Goal: Information Seeking & Learning: Learn about a topic

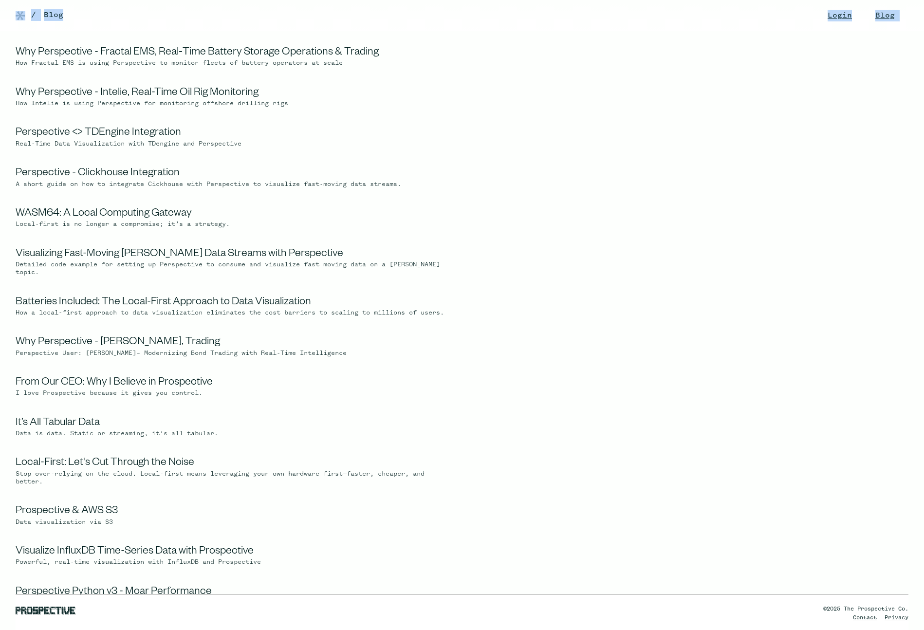
click at [419, 31] on html "Login Blog Changelog / Blog Why Perspective - Fractal EMS, Real‑Time Battery St…" at bounding box center [462, 315] width 924 height 630
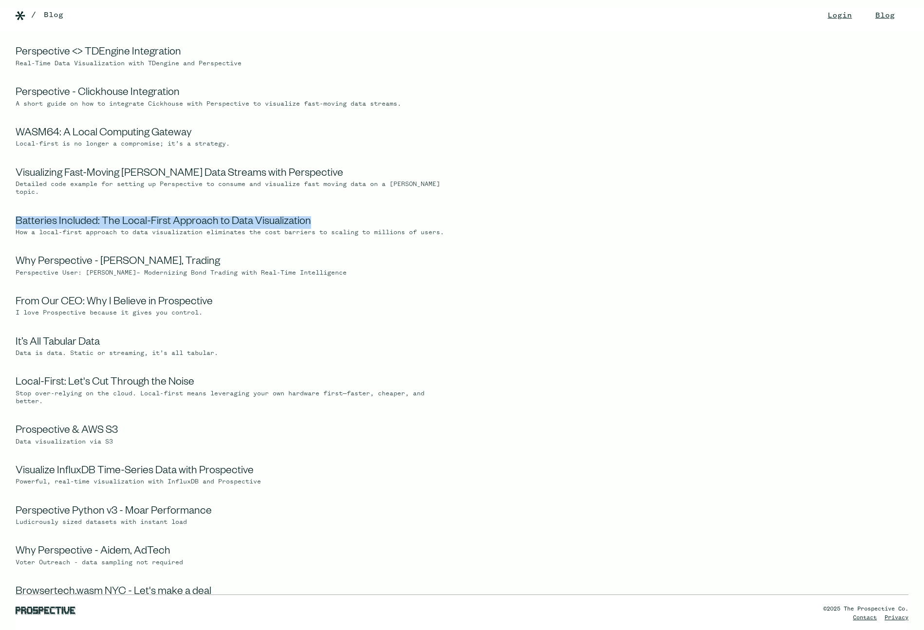
scroll to position [98, 0]
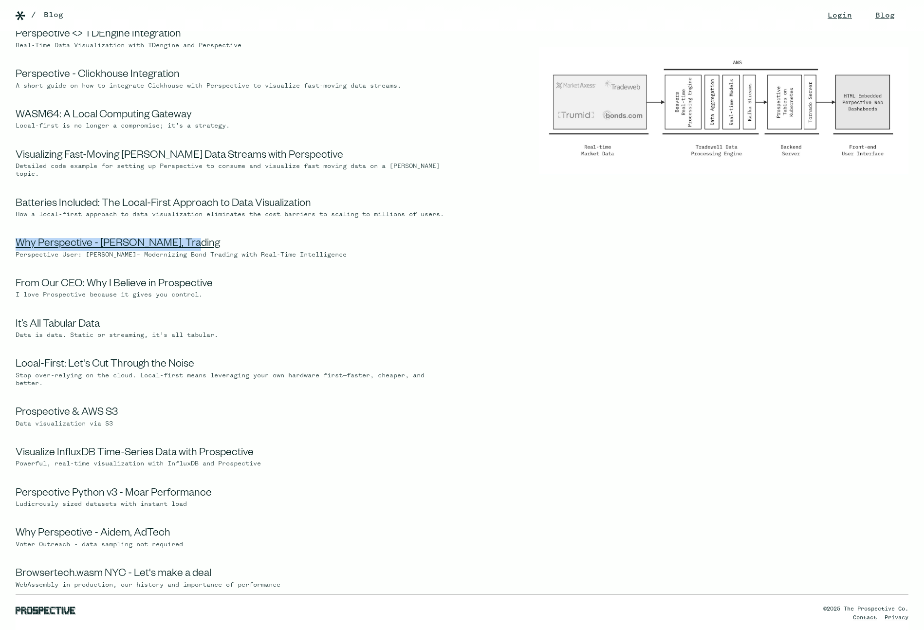
click at [161, 250] on link "Why Perspective - [PERSON_NAME], Trading" at bounding box center [118, 245] width 204 height 12
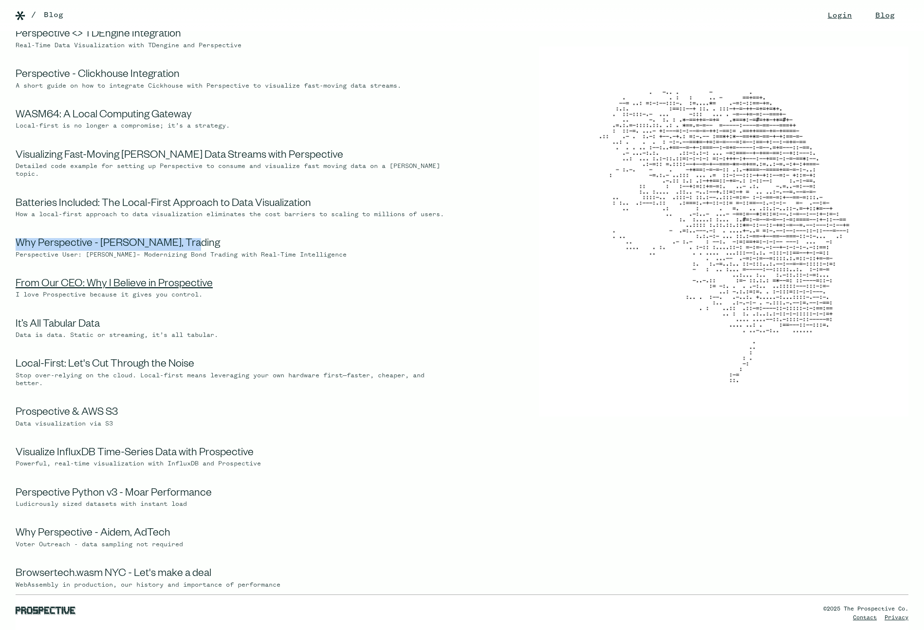
click at [150, 291] on link "From Our CEO: Why I Believe in Prospective" at bounding box center [114, 285] width 197 height 12
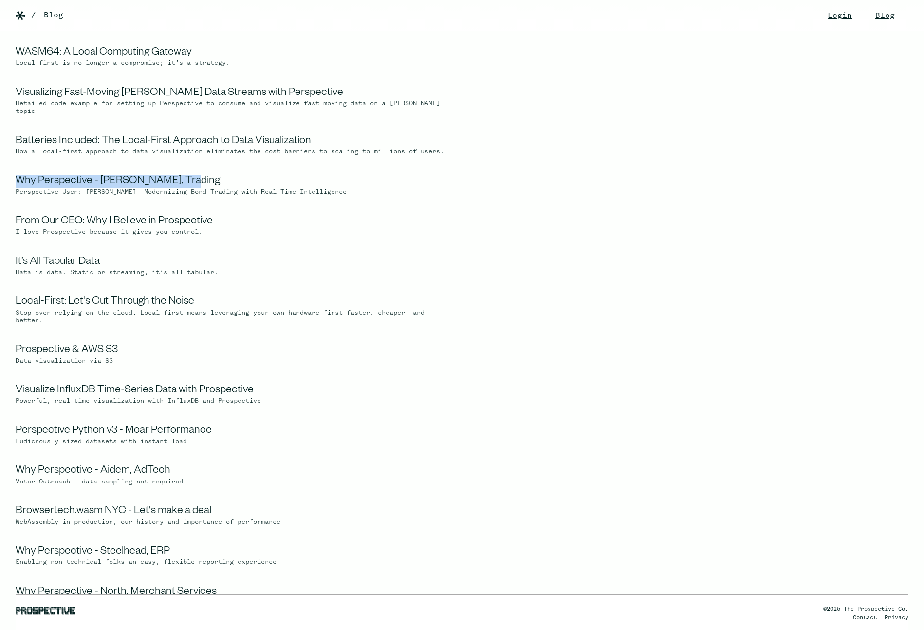
scroll to position [266, 0]
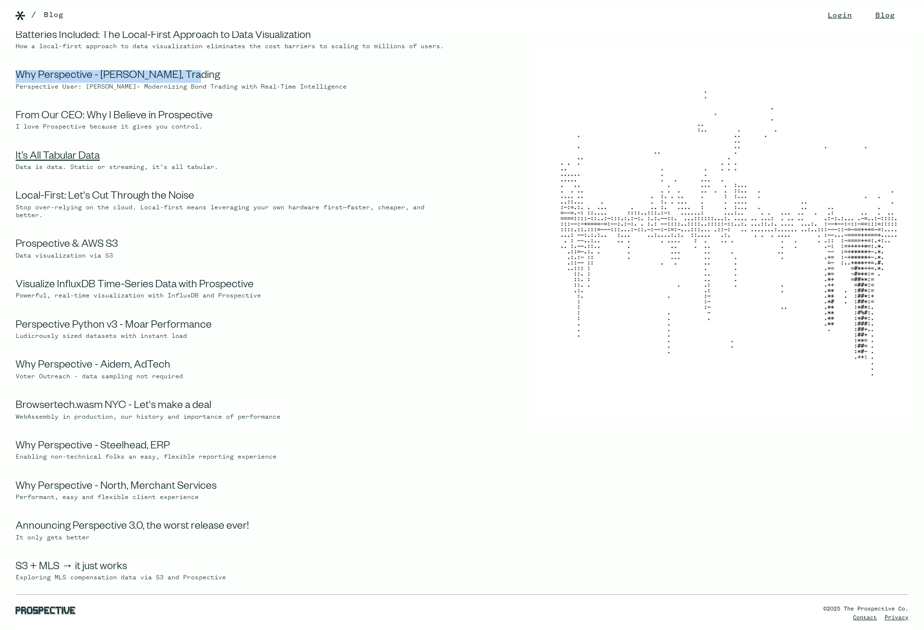
click at [55, 163] on link "It’s All Tabular Data" at bounding box center [58, 157] width 84 height 12
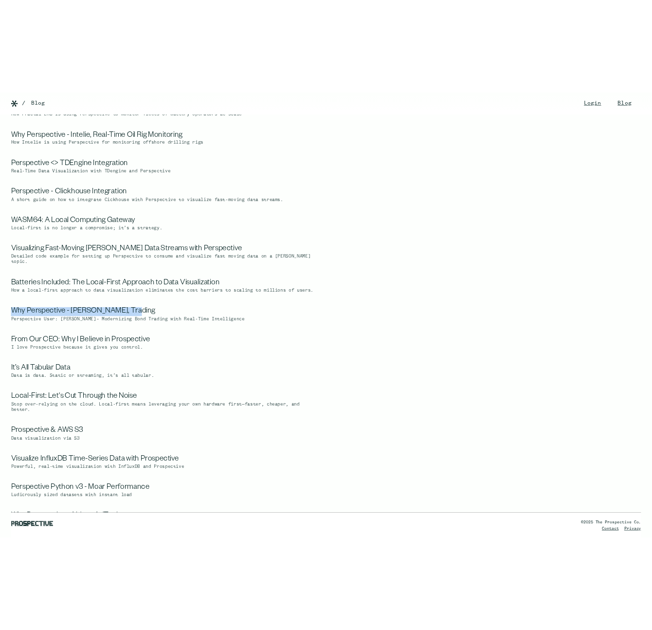
scroll to position [0, 0]
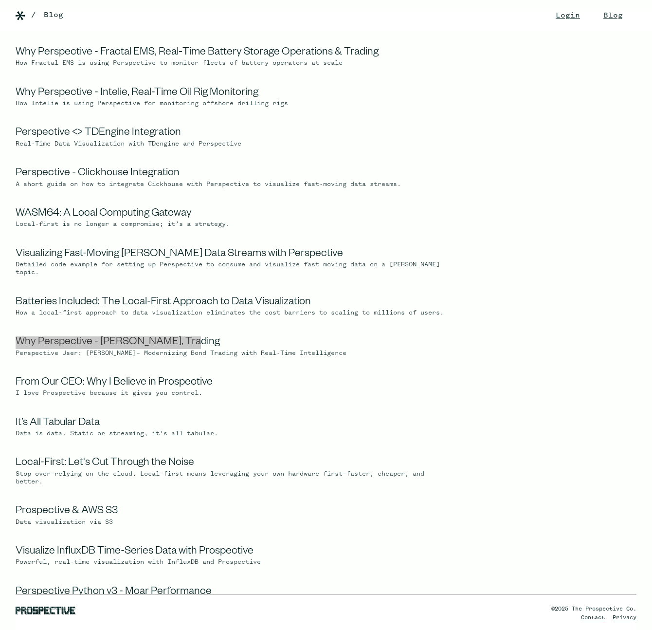
click at [503, 144] on img at bounding box center [506, 118] width 261 height 143
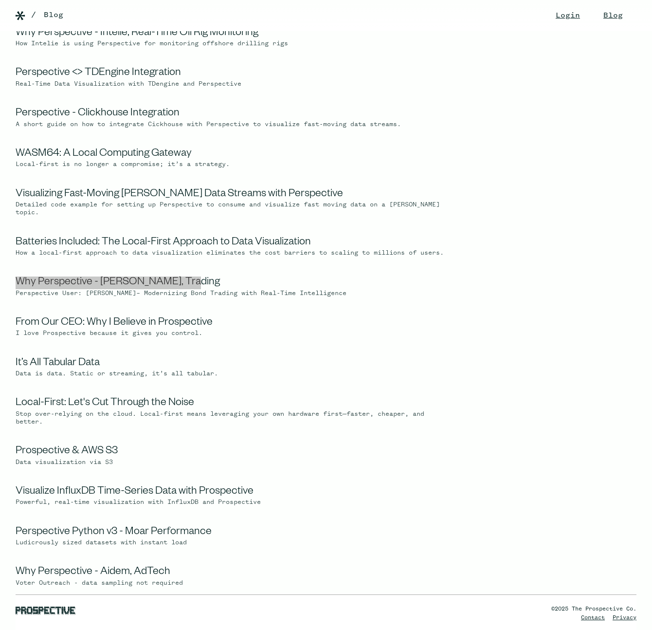
scroll to position [164, 0]
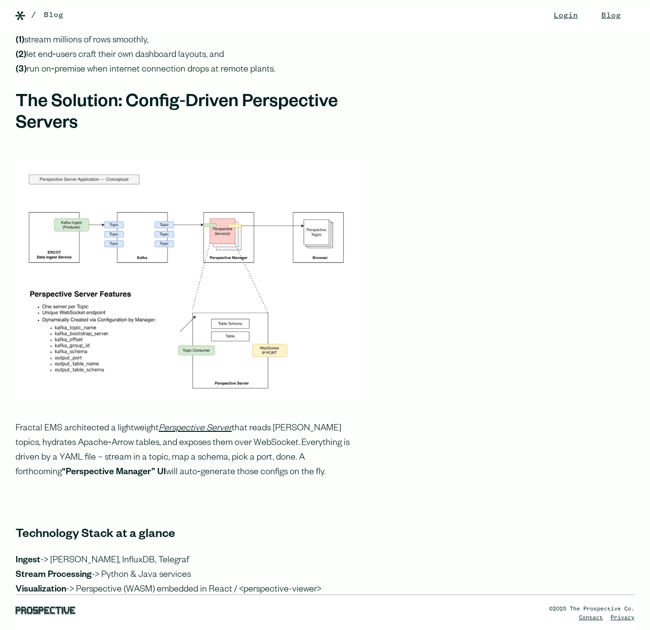
scroll to position [1649, 0]
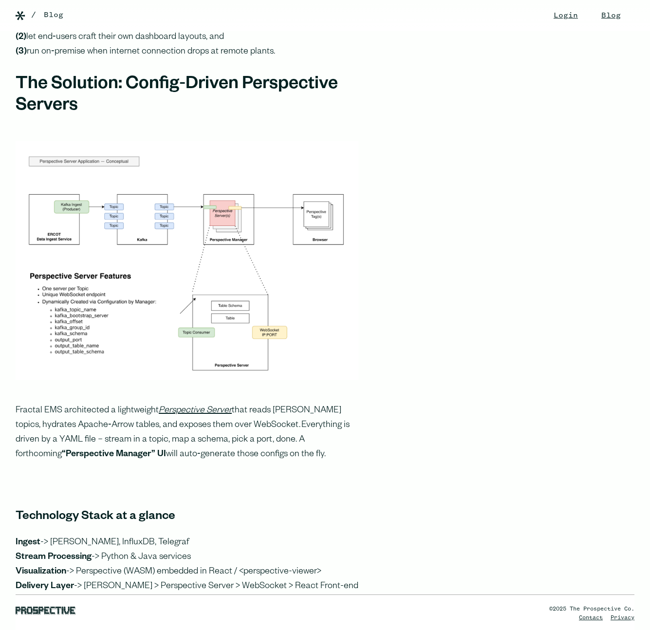
drag, startPoint x: 407, startPoint y: 452, endPoint x: 417, endPoint y: 452, distance: 9.2
click at [408, 452] on div "Energizing the Grid with Interactive Analytics Fractal EMS is a turnkey energy‑…" at bounding box center [325, 162] width 650 height 3162
click at [493, 221] on div "Energizing the Grid with Interactive Analytics Fractal EMS is a turnkey energy‑…" at bounding box center [325, 162] width 650 height 3162
click at [505, 226] on div "Energizing the Grid with Interactive Analytics Fractal EMS is a turnkey energy‑…" at bounding box center [325, 162] width 650 height 3162
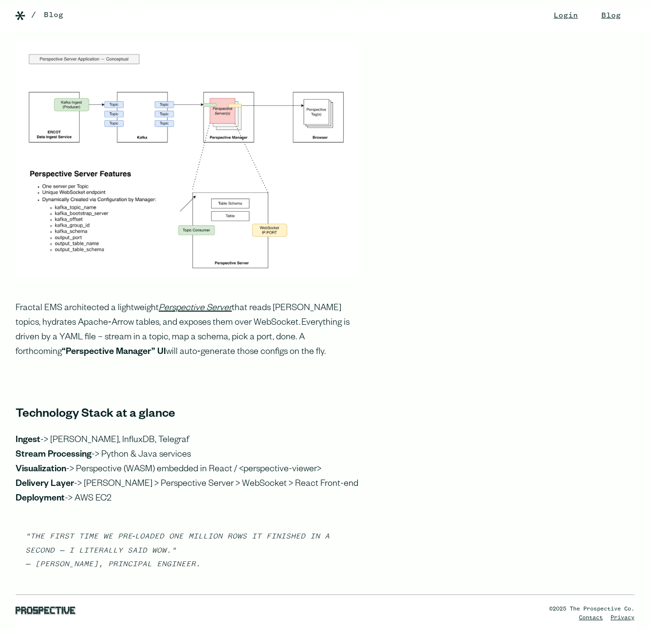
scroll to position [1751, 0]
click at [480, 234] on div "Energizing the Grid with Interactive Analytics Fractal EMS is a turnkey energy‑…" at bounding box center [325, 59] width 650 height 3162
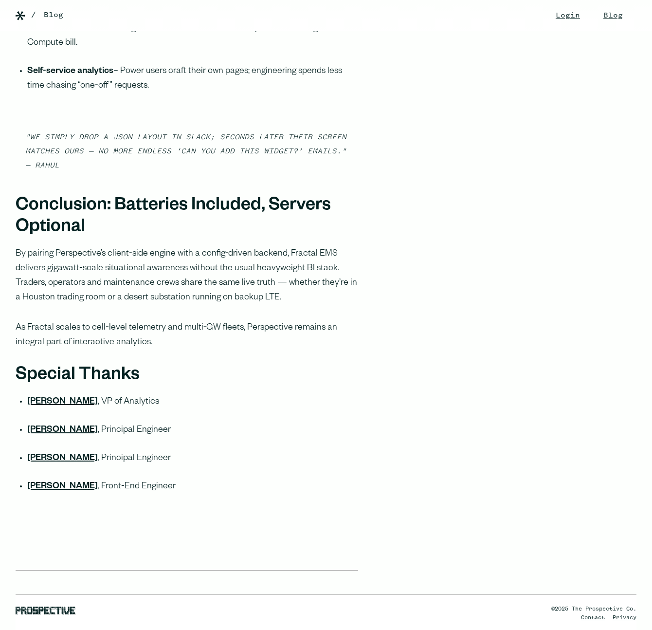
scroll to position [3219, 0]
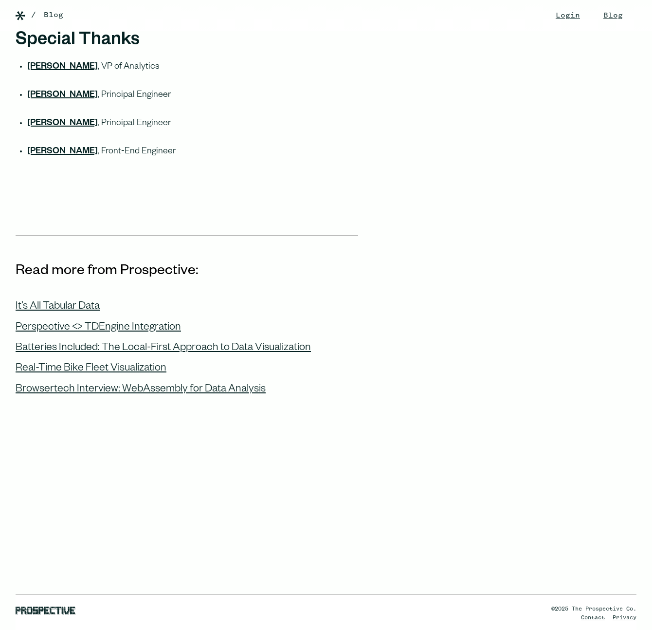
click at [431, 275] on section "Read more from Prospective: It’s All Tabular Data Perspective <> TDEngine Integ…" at bounding box center [326, 432] width 652 height 395
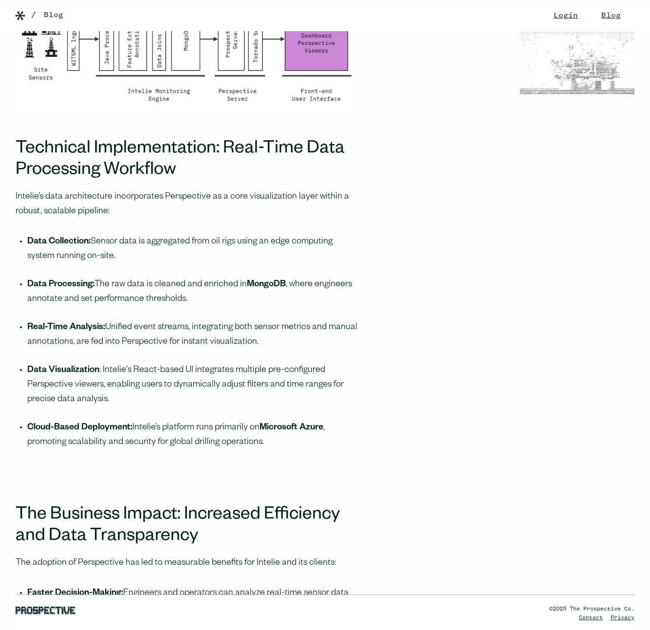
scroll to position [2431, 0]
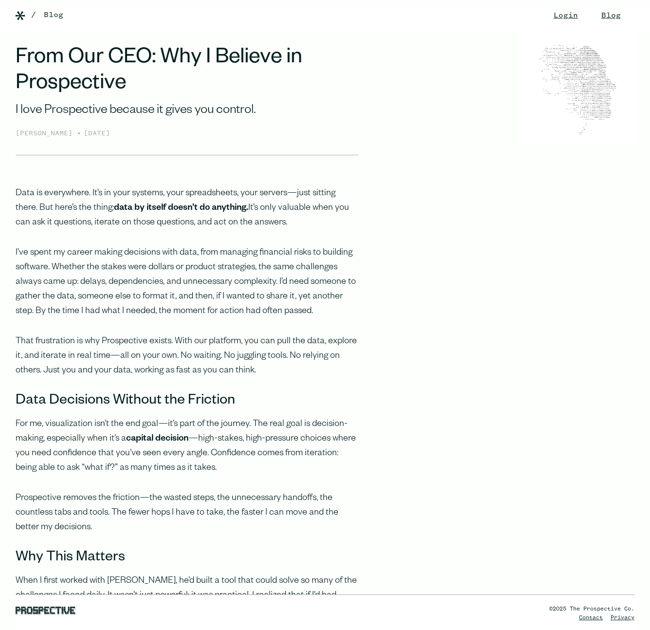
click at [353, 75] on h1 "From Our CEO: Why I Believe in Prospective" at bounding box center [187, 73] width 343 height 52
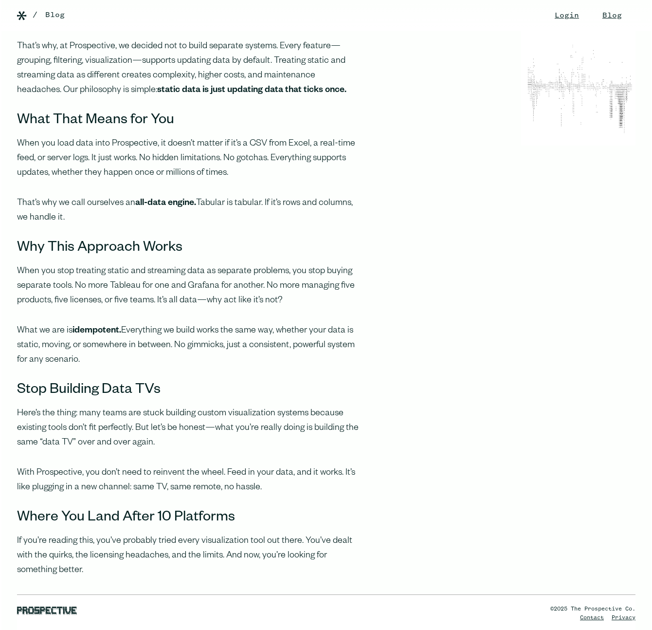
scroll to position [397, 0]
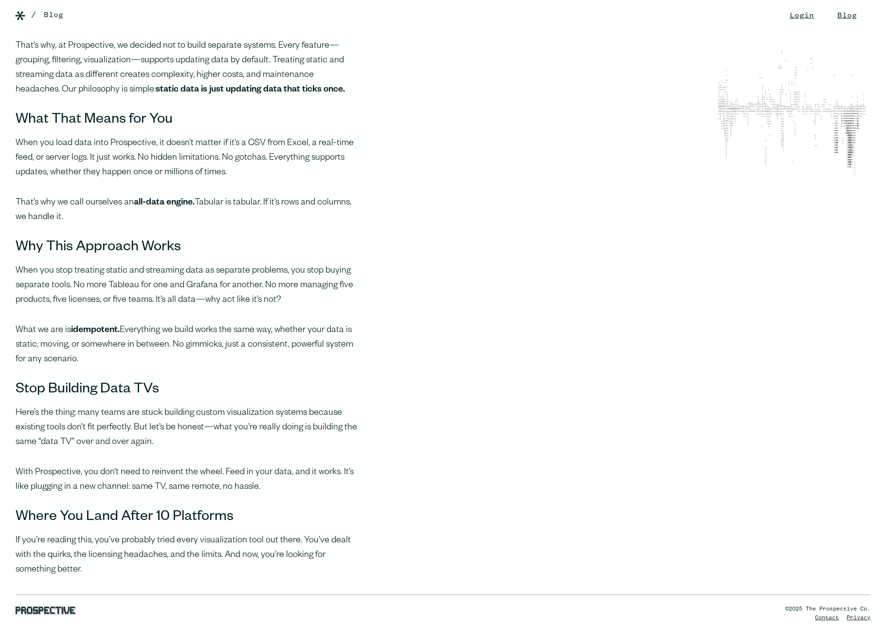
drag, startPoint x: 147, startPoint y: 139, endPoint x: 121, endPoint y: 142, distance: 26.0
click at [159, 140] on p "When you load data into Prospective, it doesn’t matter if it’s a CSV from Excel…" at bounding box center [187, 158] width 343 height 44
drag, startPoint x: 136, startPoint y: 142, endPoint x: 160, endPoint y: 139, distance: 23.5
click at [186, 140] on p "When you load data into Prospective, it doesn’t matter if it’s a CSV from Excel…" at bounding box center [187, 158] width 343 height 44
drag, startPoint x: 105, startPoint y: 141, endPoint x: 173, endPoint y: 146, distance: 67.8
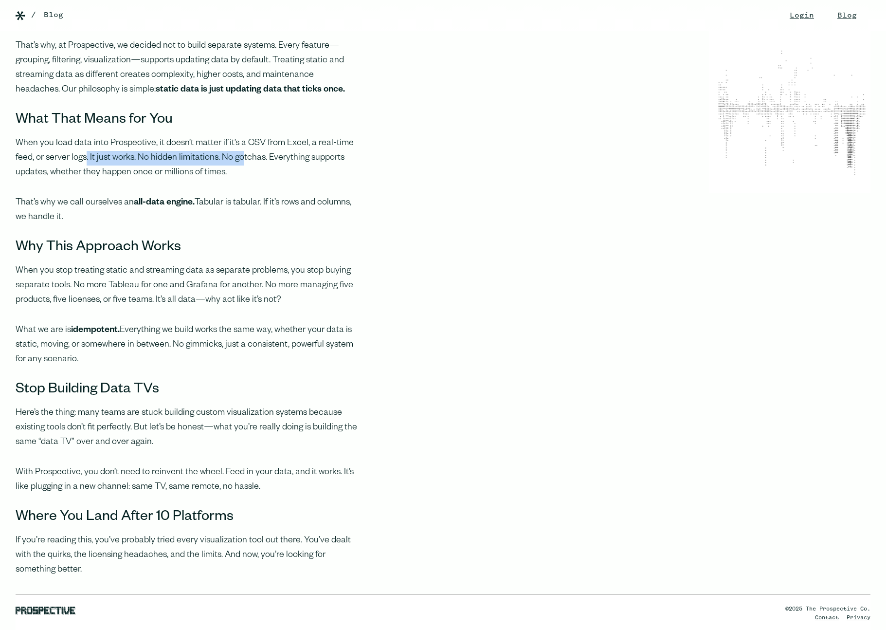
click at [240, 141] on p "When you load data into Prospective, it doesn’t matter if it’s a CSV from Excel…" at bounding box center [187, 158] width 343 height 44
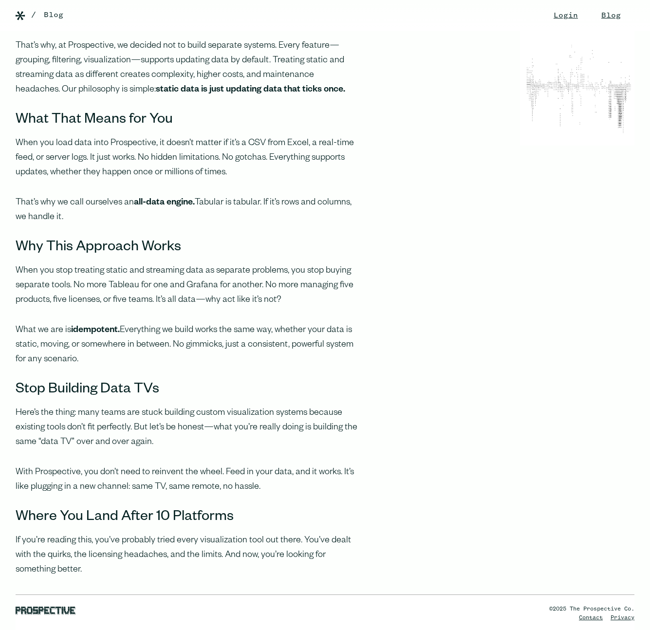
click at [424, 266] on div "The data world loves complexity. Static data. Streaming data. Real-time data. “…" at bounding box center [325, 207] width 650 height 889
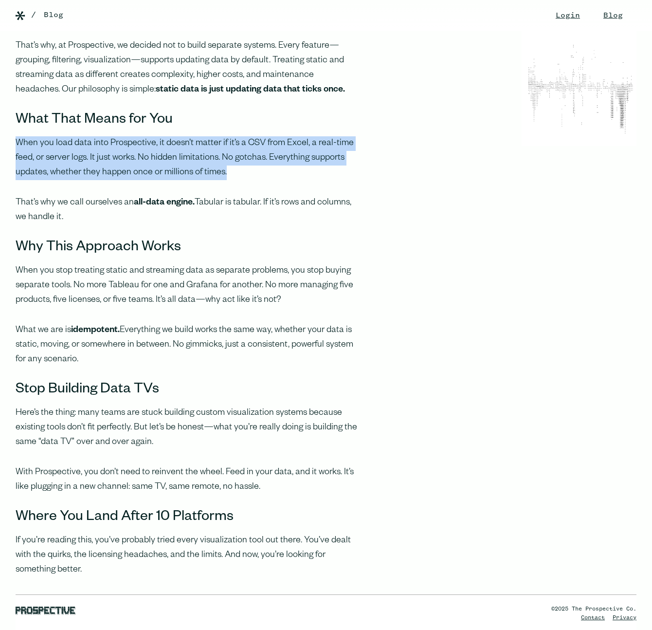
drag, startPoint x: 17, startPoint y: 126, endPoint x: 405, endPoint y: 81, distance: 390.6
click at [237, 154] on p "When you load data into Prospective, it doesn’t matter if it’s a CSV from Excel…" at bounding box center [187, 158] width 343 height 44
copy p "When you load data into Prospective, it doesn’t matter if it’s a CSV from Excel…"
click at [432, 122] on div "The data world loves complexity. Static data. Streaming data. Real-time data. “…" at bounding box center [326, 207] width 652 height 889
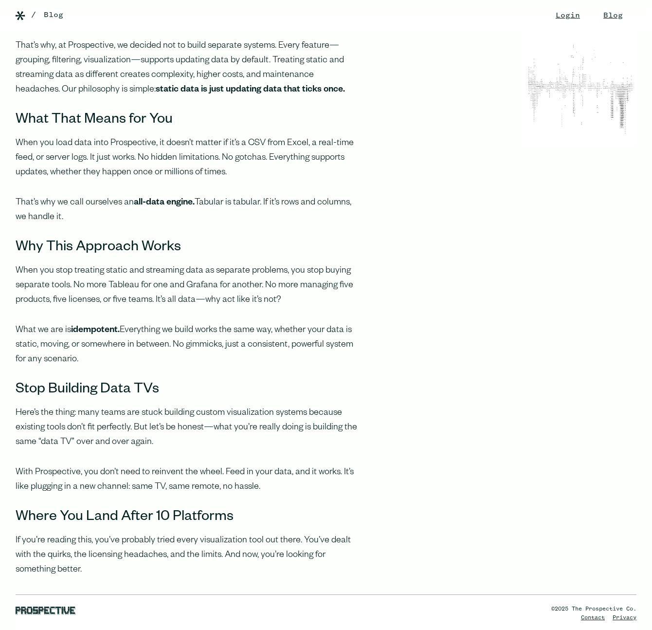
click at [410, 184] on div "The data world loves complexity. Static data. Streaming data. Real-time data. “…" at bounding box center [326, 207] width 652 height 889
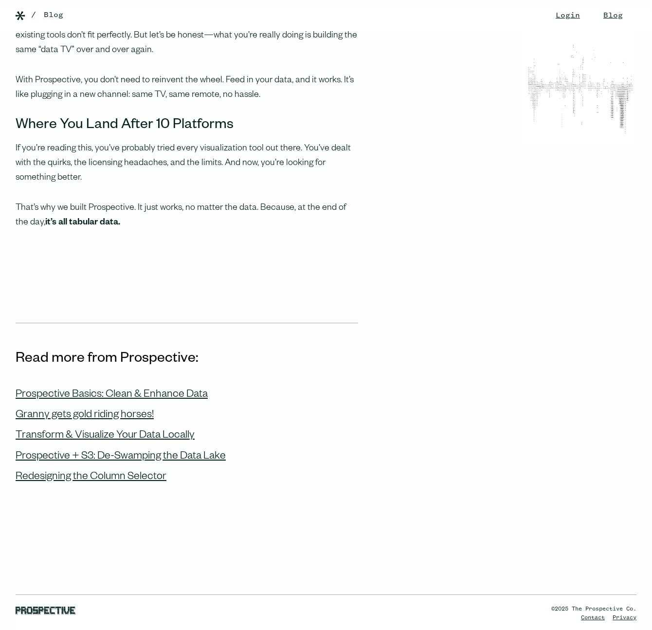
scroll to position [838, 0]
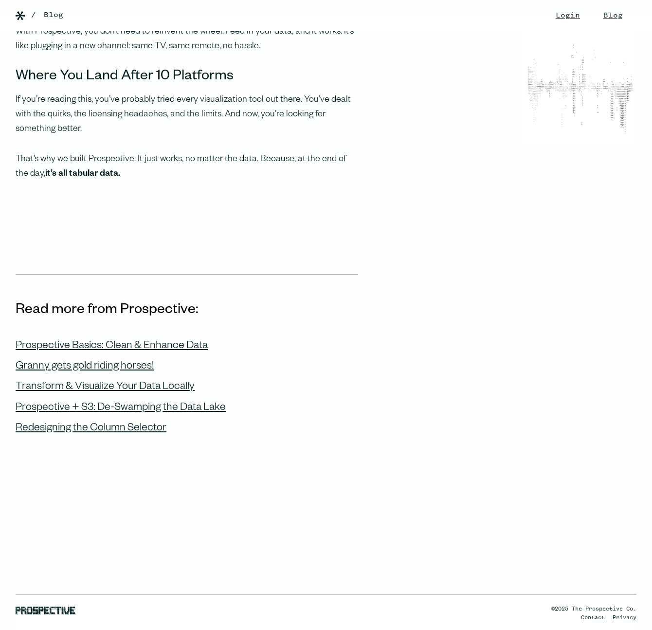
drag, startPoint x: 369, startPoint y: 376, endPoint x: 355, endPoint y: 375, distance: 14.7
click at [369, 376] on section "Read more from Prospective: Prospective Basics: Clean & Enhance Data Granny get…" at bounding box center [326, 471] width 652 height 395
click at [139, 381] on div "Transform & Visualize Your Data Locally" at bounding box center [105, 387] width 179 height 13
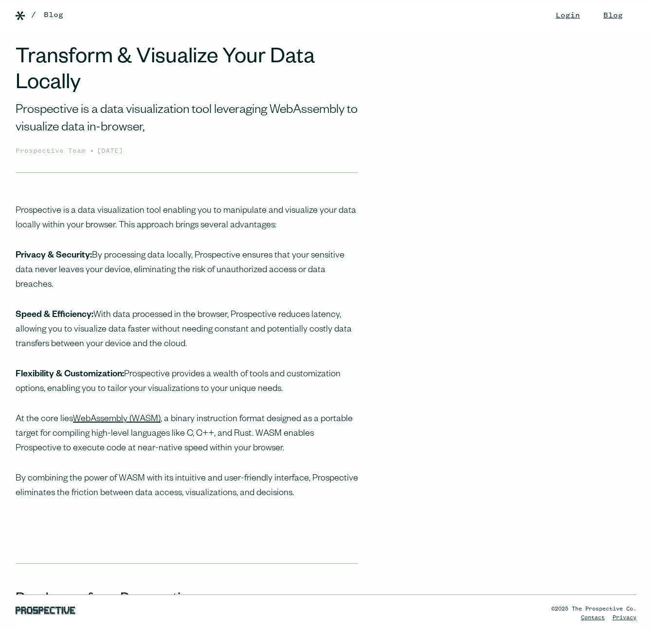
click at [497, 18] on div "/ Blog" at bounding box center [341, 15] width 621 height 12
click at [511, 14] on div "/ Blog" at bounding box center [341, 15] width 621 height 12
click at [509, 18] on div "/ Blog" at bounding box center [341, 15] width 621 height 12
click at [508, 16] on div "/ Blog" at bounding box center [341, 15] width 621 height 12
drag, startPoint x: 0, startPoint y: 0, endPoint x: 506, endPoint y: 18, distance: 506.1
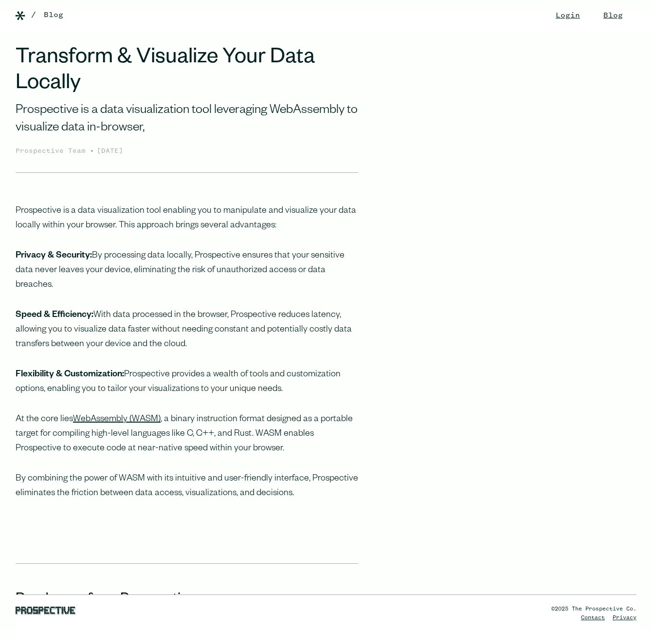
click at [506, 18] on div "/ Blog" at bounding box center [341, 15] width 621 height 12
click at [505, 11] on div "/ Blog" at bounding box center [341, 15] width 621 height 12
drag, startPoint x: 506, startPoint y: 89, endPoint x: 499, endPoint y: 100, distance: 12.7
click at [506, 90] on div "Transform & Visualize Your Data Locally Prospective is a data visualization too…" at bounding box center [326, 110] width 652 height 126
drag, startPoint x: 463, startPoint y: 110, endPoint x: 420, endPoint y: 108, distance: 43.9
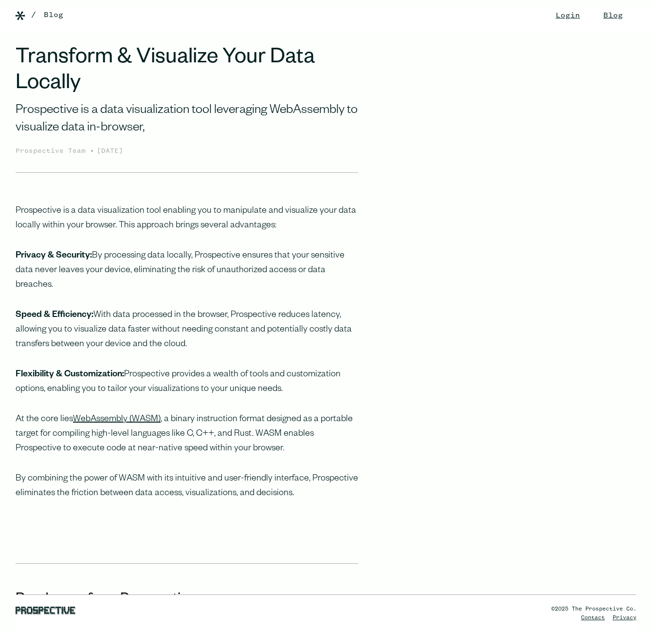
click at [463, 110] on div "Transform & Visualize Your Data Locally Prospective is a data visualization too…" at bounding box center [326, 110] width 652 height 126
click at [507, 18] on div "/ Blog" at bounding box center [341, 15] width 621 height 12
click at [546, 21] on link "Login" at bounding box center [568, 15] width 44 height 31
